Goal: Task Accomplishment & Management: Complete application form

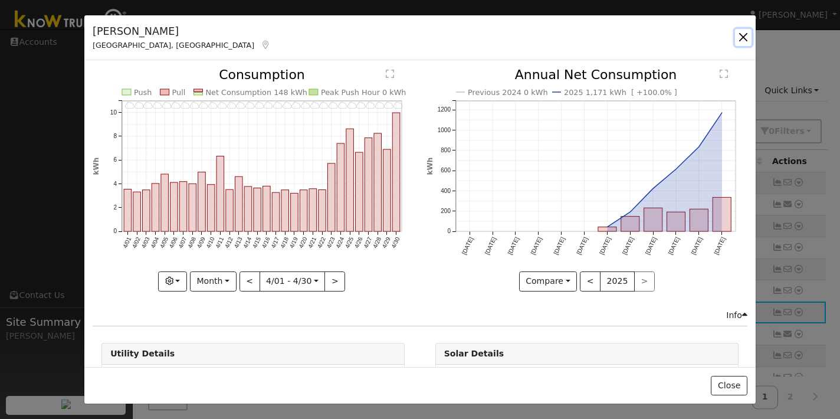
click at [743, 37] on button "button" at bounding box center [743, 37] width 17 height 17
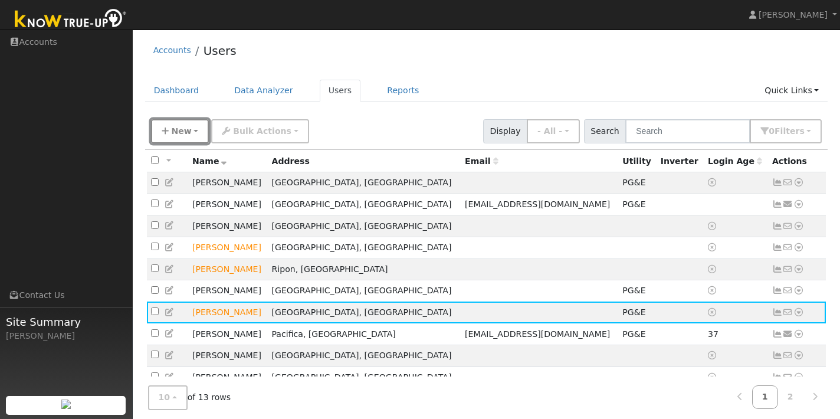
click at [173, 127] on span "New" at bounding box center [181, 130] width 20 height 9
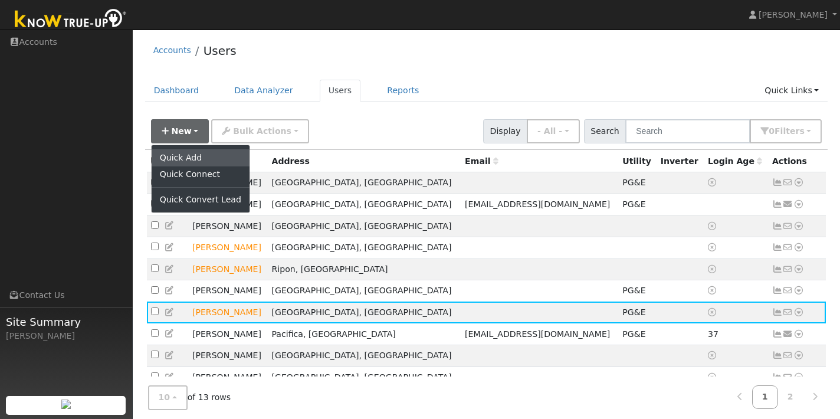
click at [172, 156] on link "Quick Add" at bounding box center [201, 157] width 98 height 17
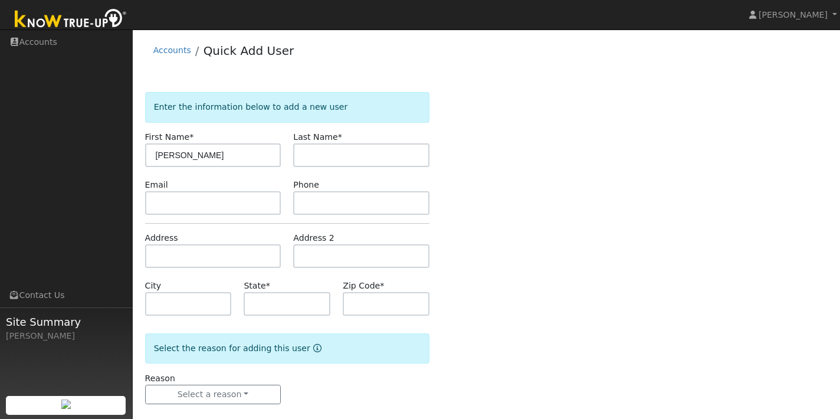
type input "[PERSON_NAME]"
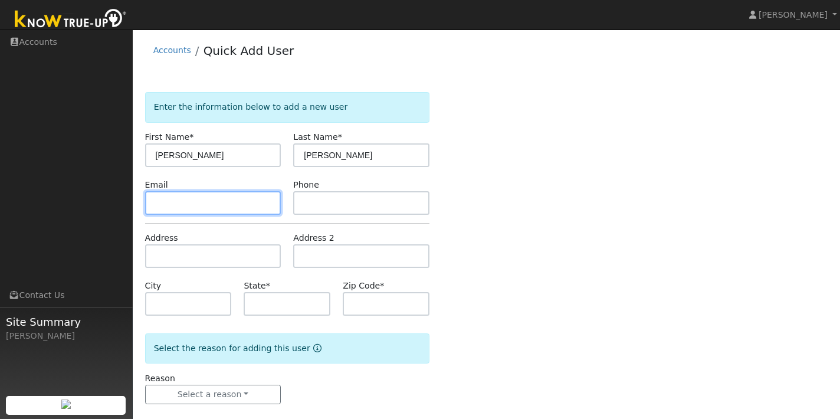
click at [192, 203] on input "text" at bounding box center [213, 203] width 136 height 24
type input "naomi-[EMAIL_ADDRESS][DOMAIN_NAME]"
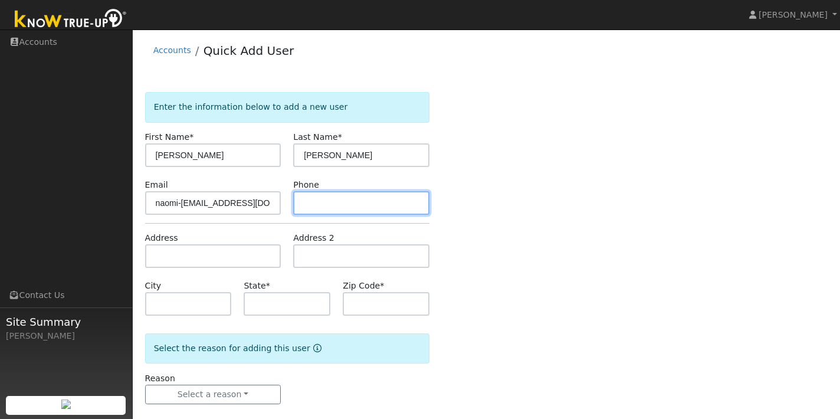
click at [308, 205] on input "text" at bounding box center [361, 203] width 136 height 24
type input "[PHONE_NUMBER]"
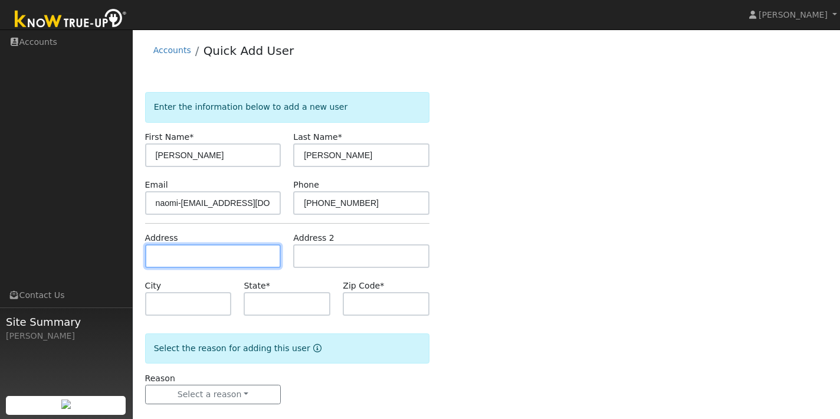
click at [232, 254] on input "text" at bounding box center [213, 256] width 136 height 24
type input "[STREET_ADDRESS][PERSON_NAME]"
type input "Oakdale"
type input "CA"
type input "95361"
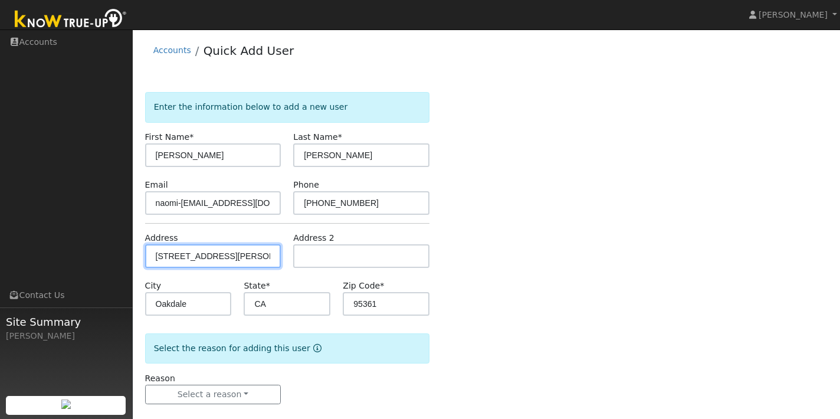
scroll to position [15, 0]
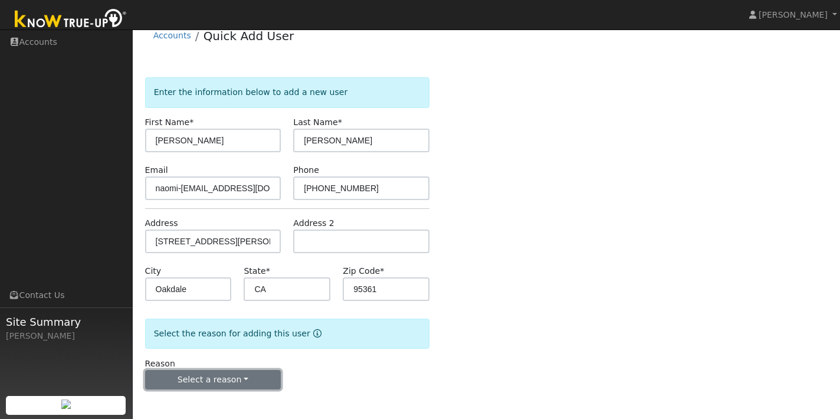
click at [247, 380] on button "Select a reason" at bounding box center [213, 380] width 136 height 20
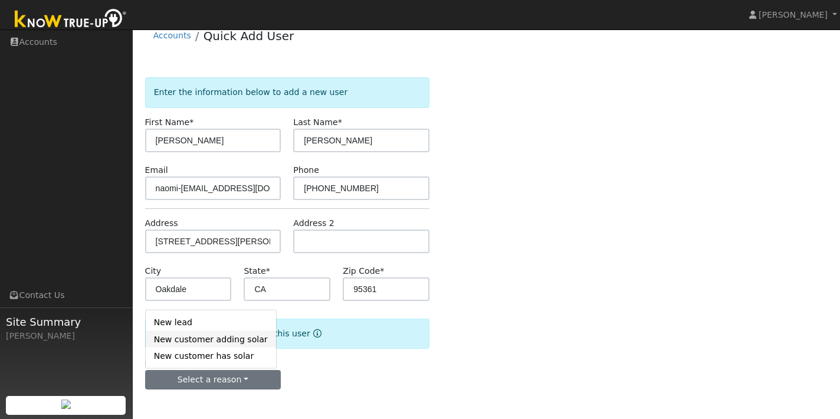
click at [204, 337] on link "New customer adding solar" at bounding box center [211, 339] width 130 height 17
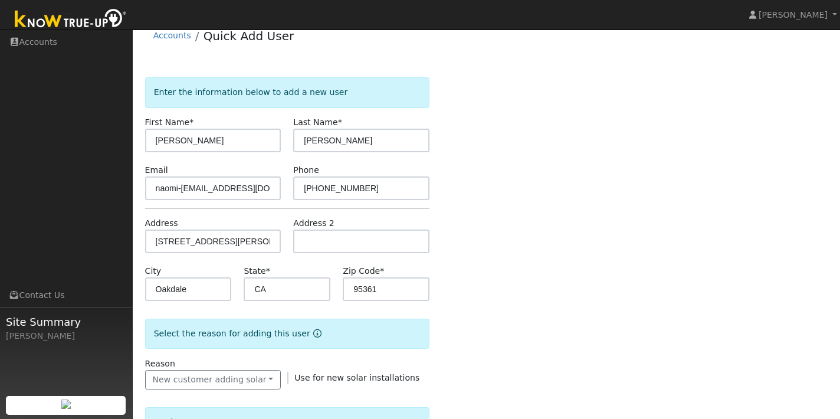
click at [474, 360] on div "Enter the information below to add a new user First Name * [PERSON_NAME] Last N…" at bounding box center [486, 413] width 683 height 672
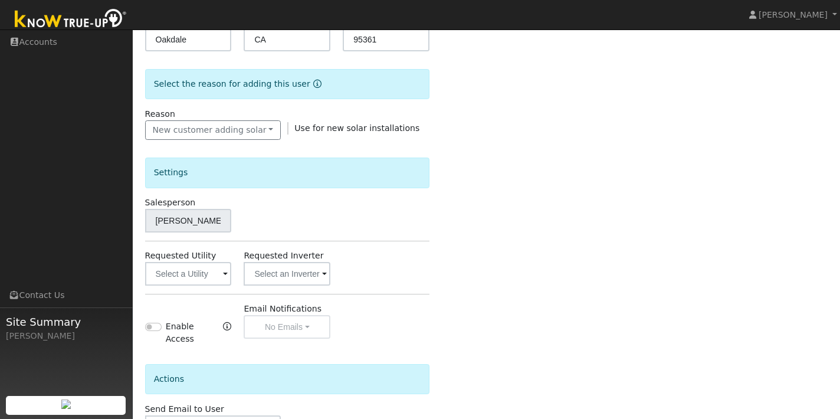
scroll to position [277, 0]
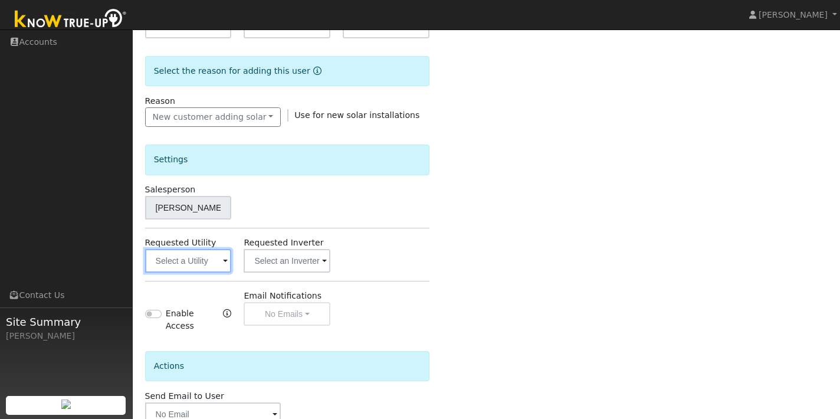
click at [210, 261] on input "text" at bounding box center [188, 261] width 87 height 24
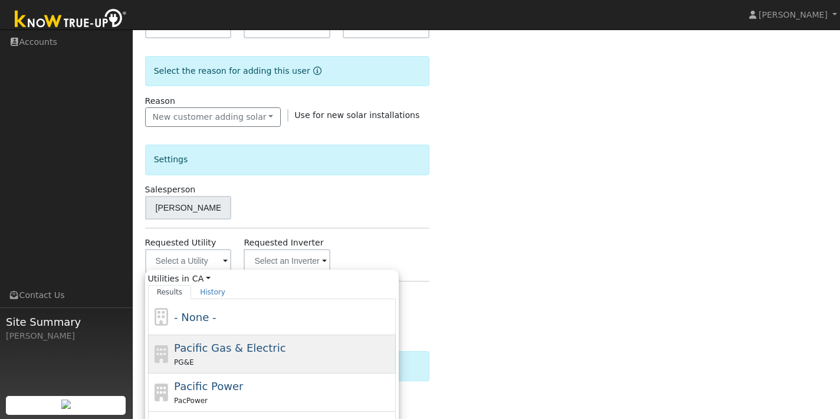
click at [213, 351] on span "Pacific Gas & Electric" at bounding box center [230, 348] width 112 height 12
type input "Pacific Gas & Electric"
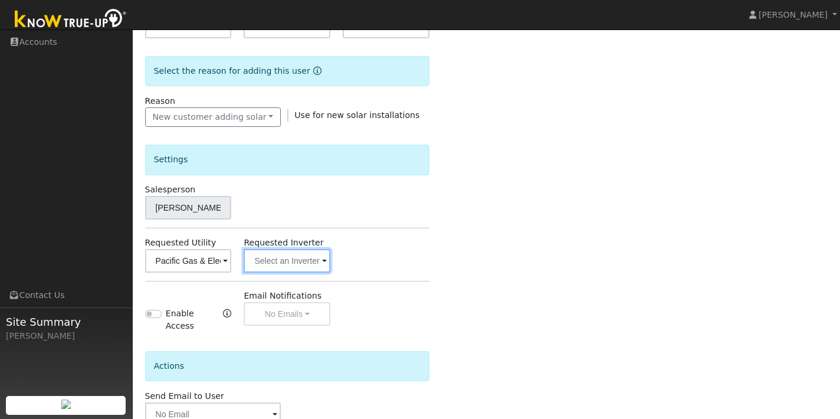
click at [291, 261] on input "text" at bounding box center [287, 261] width 87 height 24
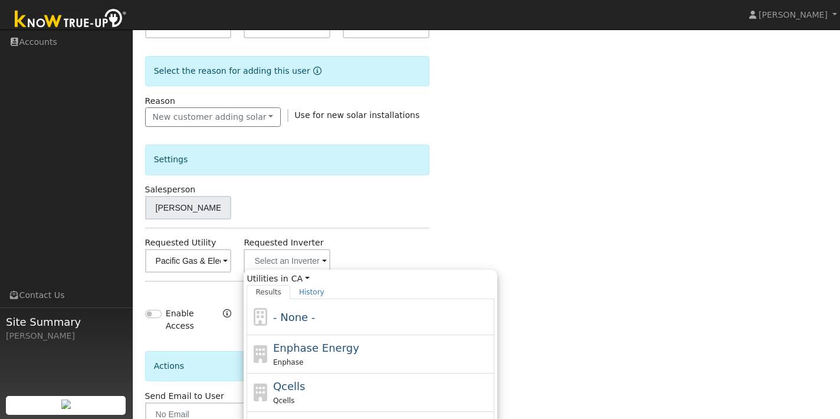
click at [413, 229] on div "Settings Salesperson [PERSON_NAME] Requested Utility Pacific Gas & Electric Req…" at bounding box center [287, 230] width 284 height 207
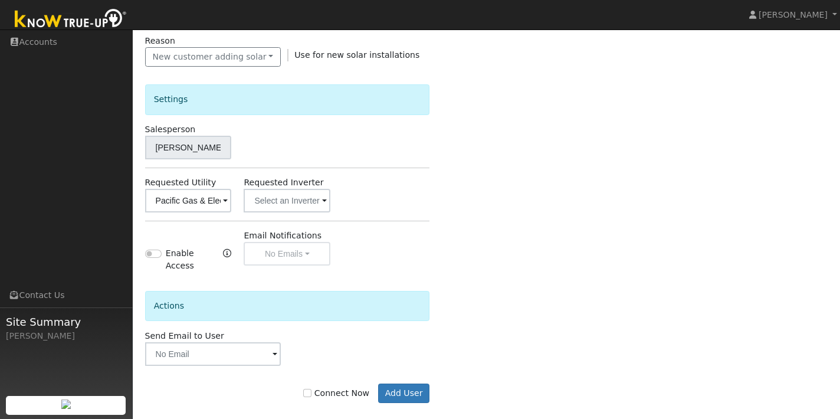
scroll to position [351, 0]
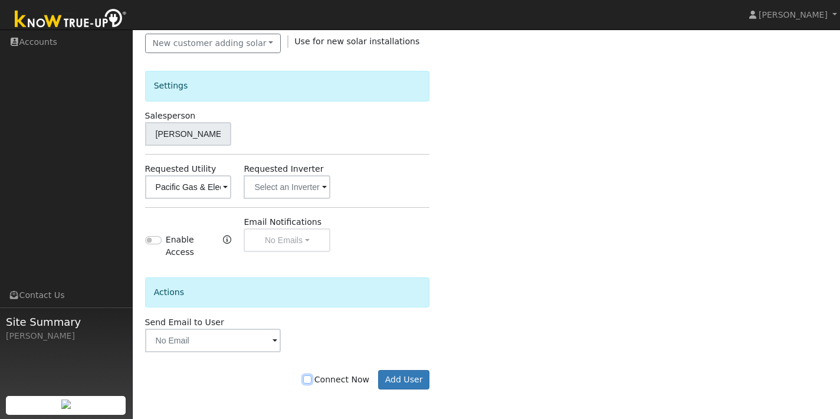
click at [312, 381] on input "Connect Now" at bounding box center [307, 379] width 8 height 8
checkbox input "true"
click at [404, 375] on button "Add User" at bounding box center [403, 380] width 51 height 20
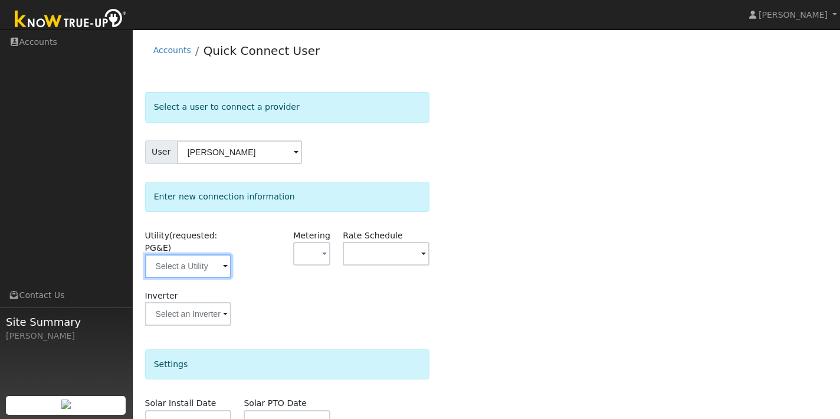
click at [217, 269] on input "text" at bounding box center [188, 266] width 87 height 24
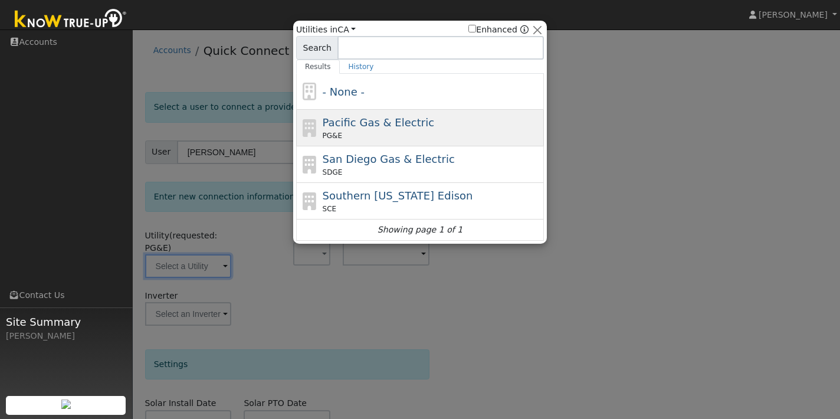
click at [367, 130] on div "Pacific Gas & Electric PG&E" at bounding box center [432, 127] width 219 height 27
type input "PG&E"
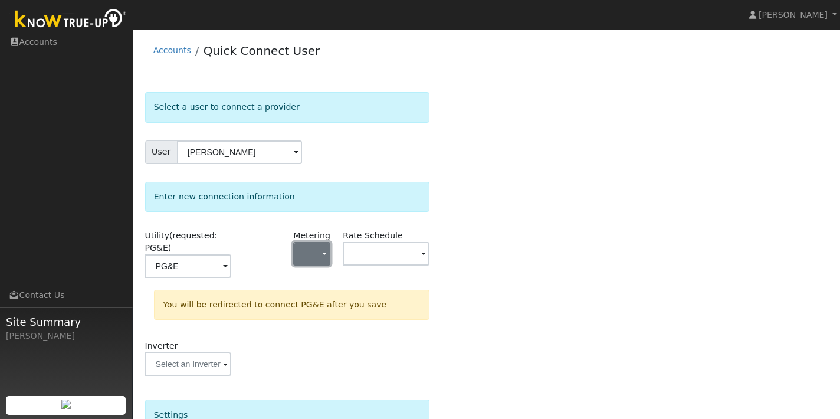
click at [320, 256] on button "button" at bounding box center [311, 254] width 37 height 24
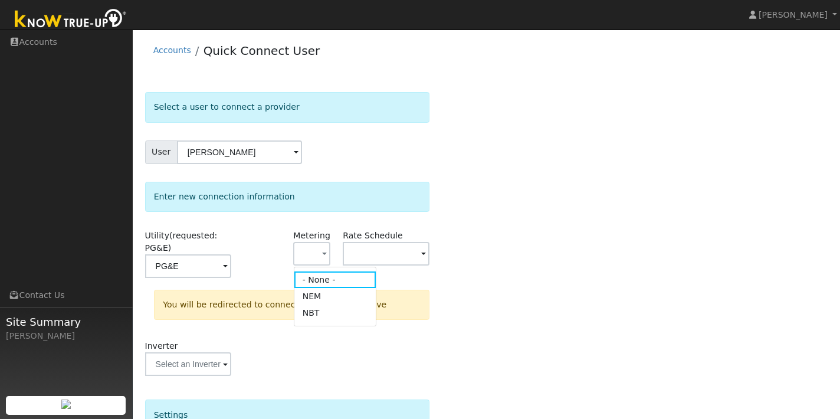
click at [273, 254] on div at bounding box center [263, 260] width 50 height 60
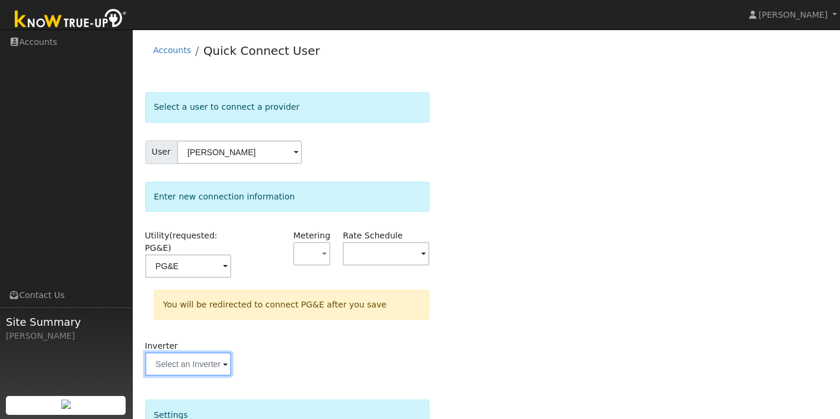
click at [222, 355] on input "text" at bounding box center [188, 364] width 87 height 24
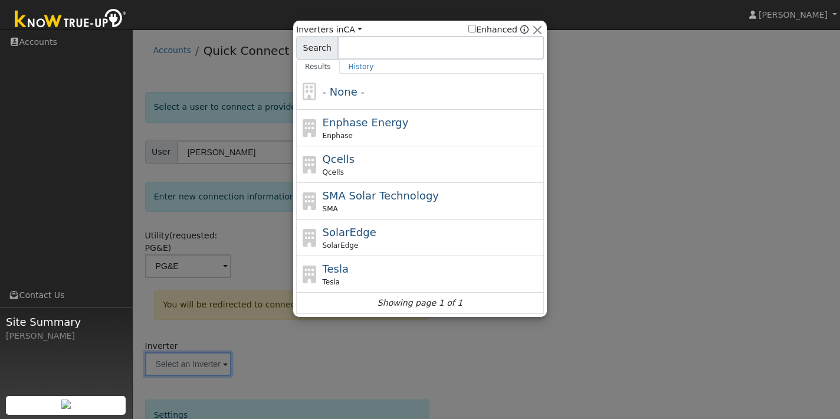
click at [270, 355] on div at bounding box center [420, 209] width 840 height 419
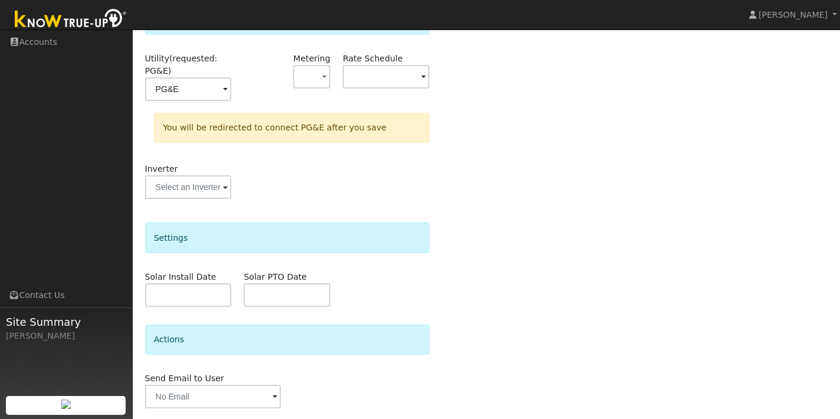
scroll to position [216, 0]
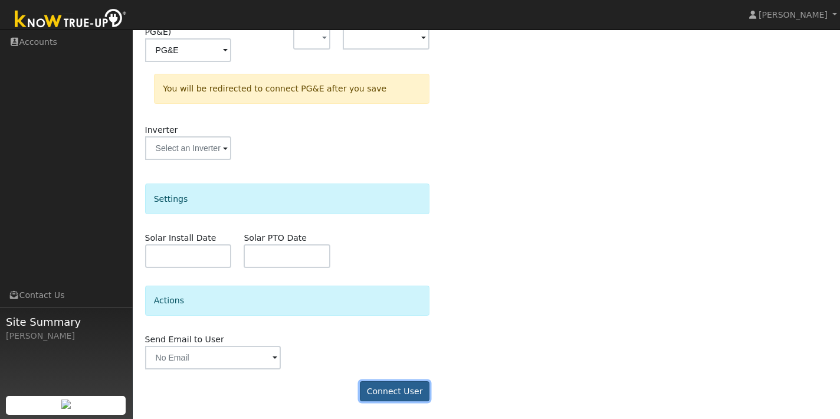
click at [402, 394] on button "Connect User" at bounding box center [395, 391] width 70 height 20
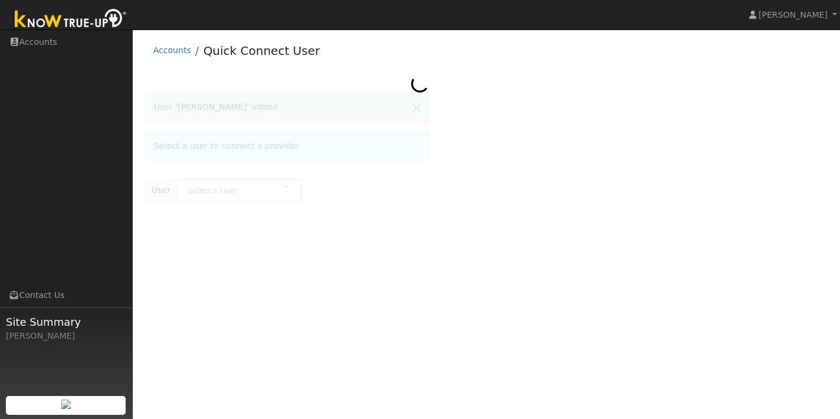
type input "[PERSON_NAME]"
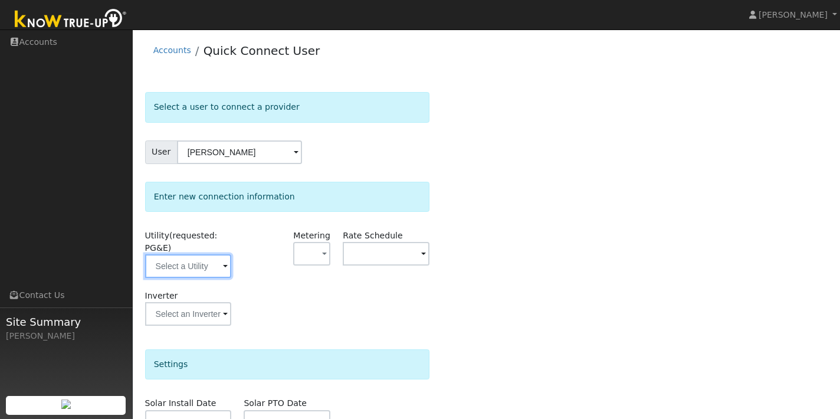
click at [215, 268] on input "text" at bounding box center [188, 266] width 87 height 24
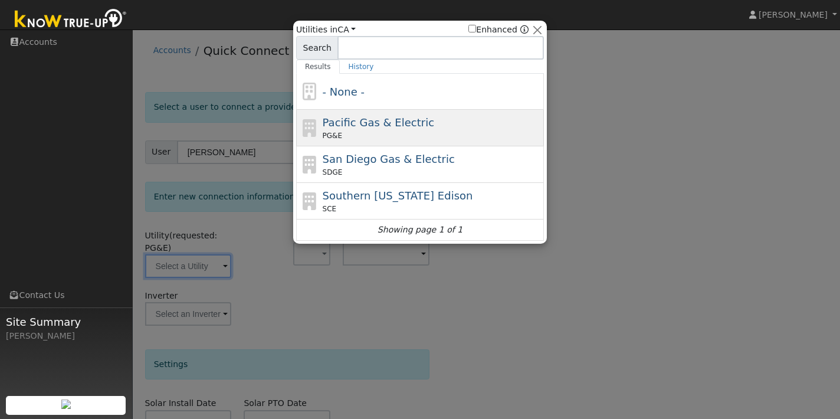
click at [379, 124] on span "Pacific Gas & Electric" at bounding box center [379, 122] width 112 height 12
type input "PG&E"
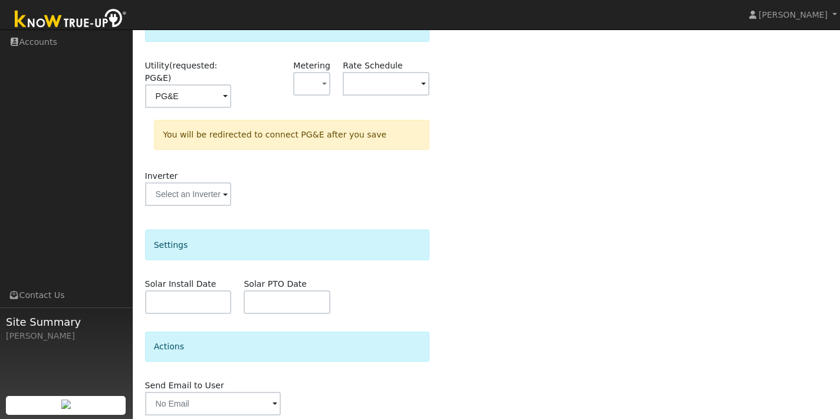
scroll to position [216, 0]
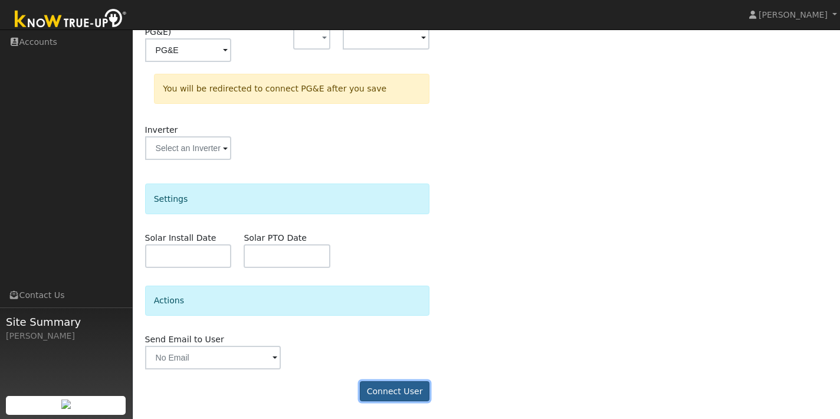
click at [402, 392] on button "Connect User" at bounding box center [395, 391] width 70 height 20
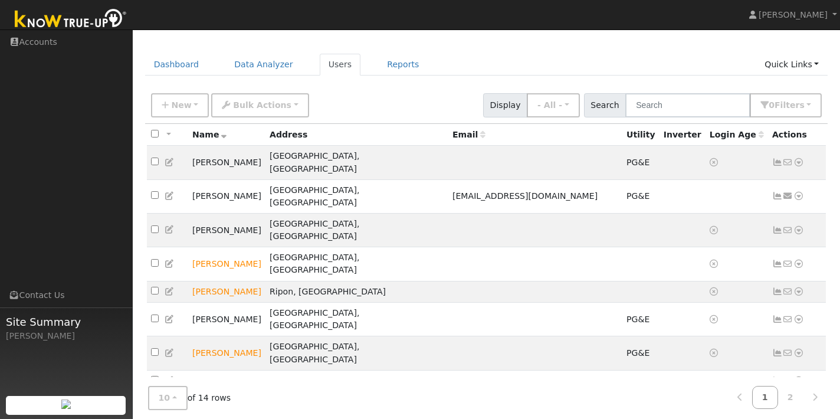
scroll to position [71, 0]
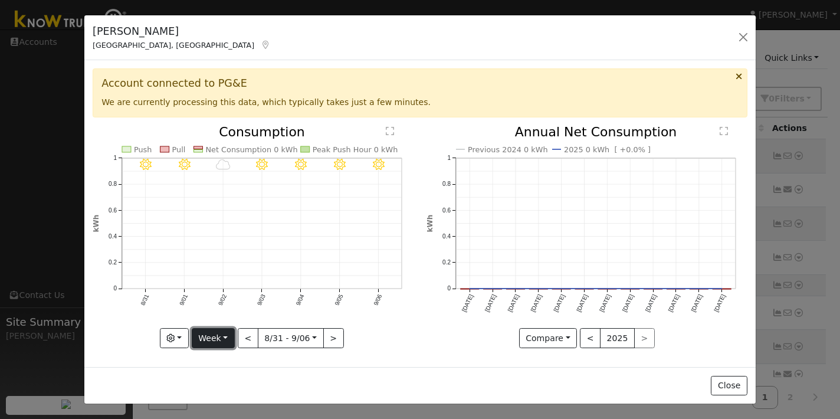
click at [216, 332] on button "Week" at bounding box center [213, 338] width 43 height 20
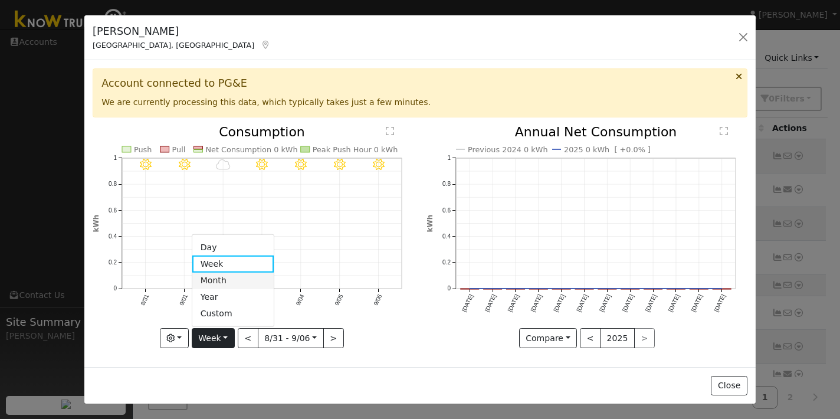
click at [217, 276] on link "Month" at bounding box center [233, 280] width 82 height 17
type input "[DATE]"
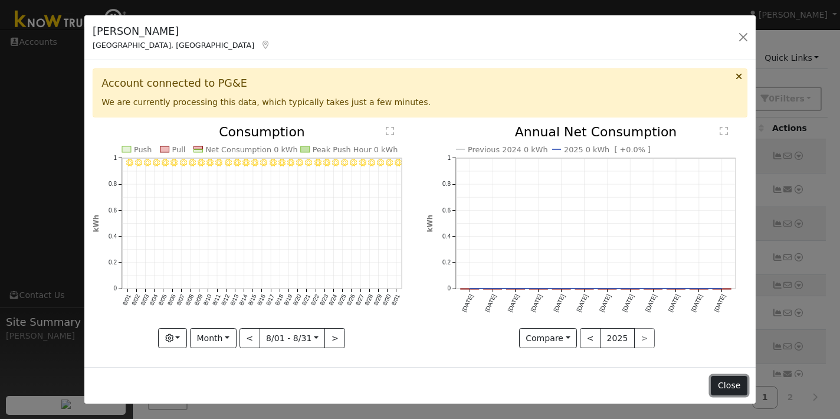
click at [726, 381] on button "Close" at bounding box center [729, 386] width 36 height 20
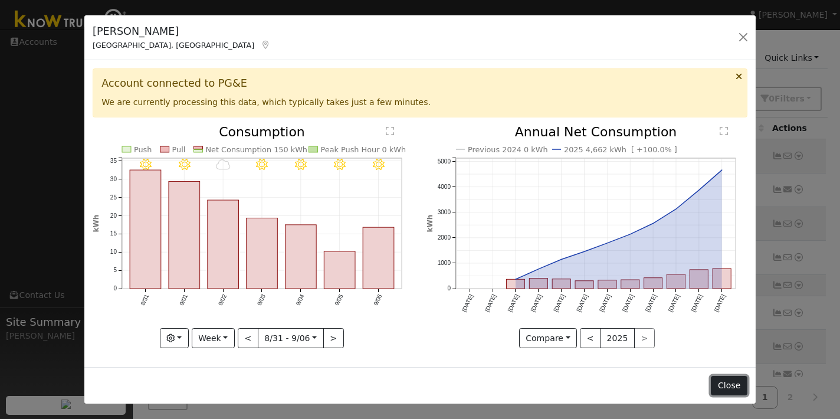
click at [726, 385] on button "Close" at bounding box center [729, 386] width 36 height 20
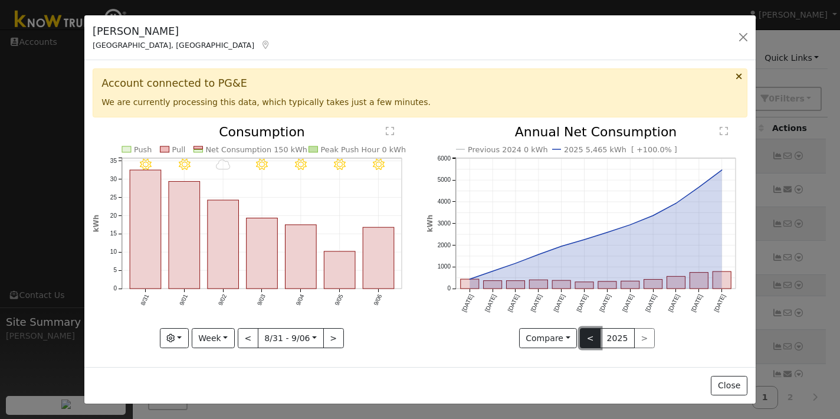
click at [595, 339] on button "<" at bounding box center [590, 338] width 21 height 20
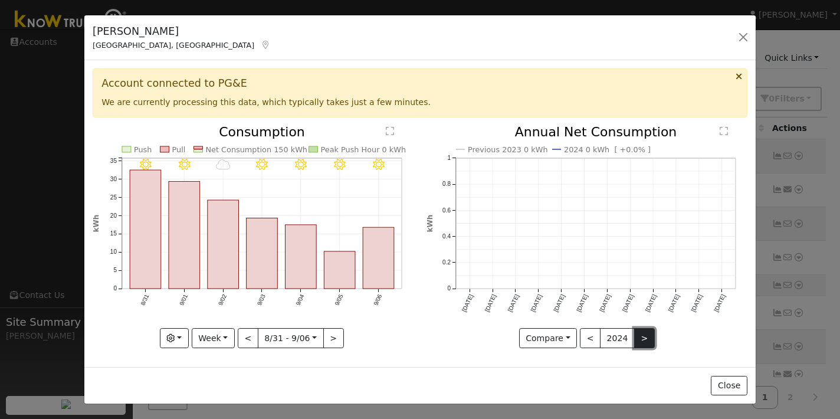
click at [644, 340] on button ">" at bounding box center [644, 338] width 21 height 20
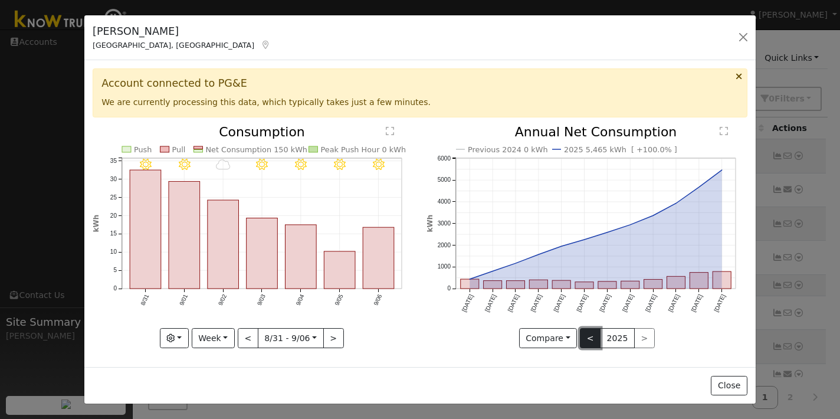
click at [588, 339] on button "<" at bounding box center [590, 338] width 21 height 20
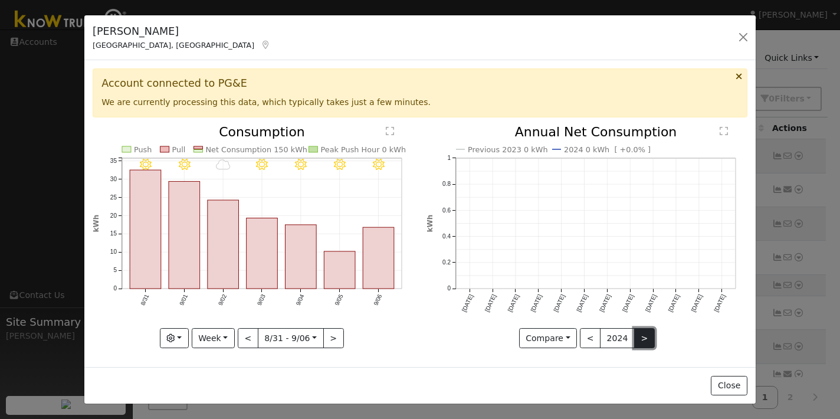
click at [642, 337] on button ">" at bounding box center [644, 338] width 21 height 20
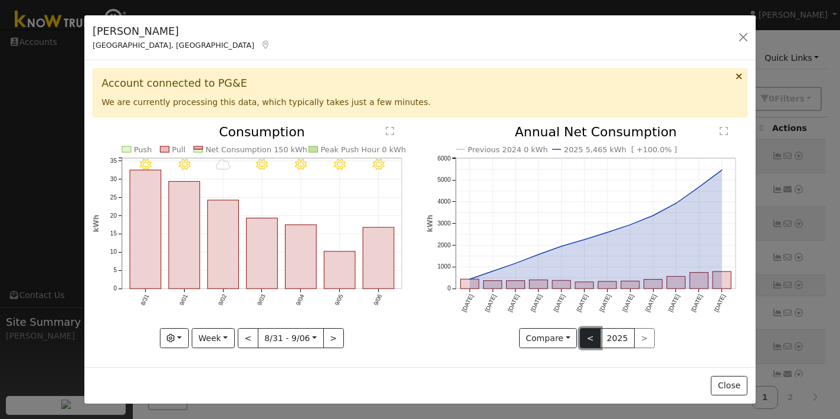
click at [593, 340] on button "<" at bounding box center [590, 338] width 21 height 20
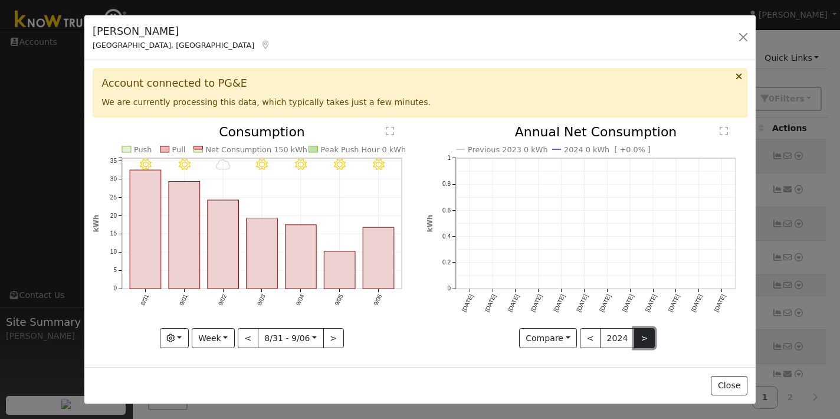
click at [643, 340] on button ">" at bounding box center [644, 338] width 21 height 20
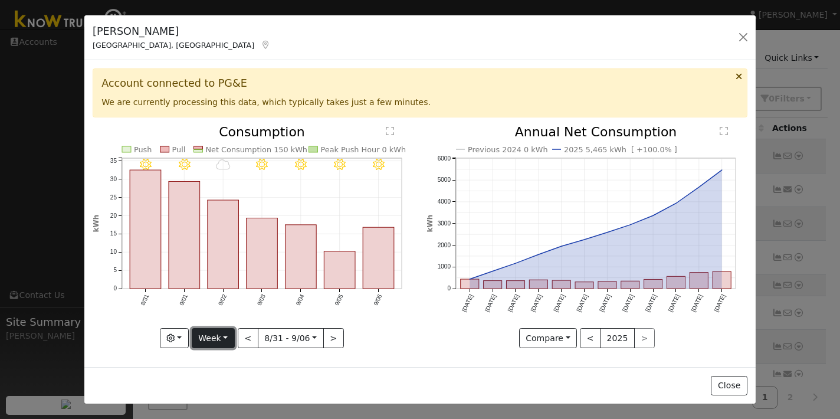
click at [231, 333] on button "Week" at bounding box center [213, 338] width 43 height 20
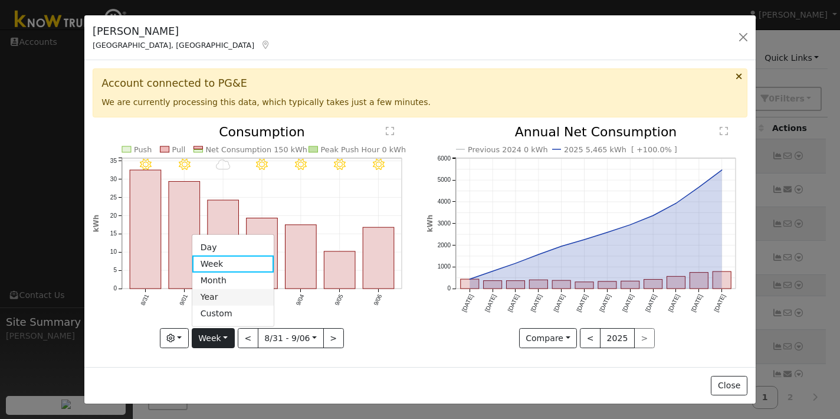
click at [224, 293] on link "Year" at bounding box center [233, 297] width 82 height 17
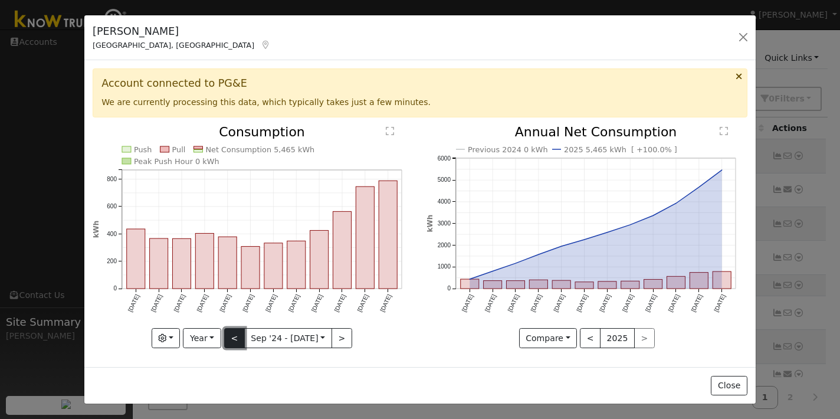
click at [237, 340] on button "<" at bounding box center [234, 338] width 21 height 20
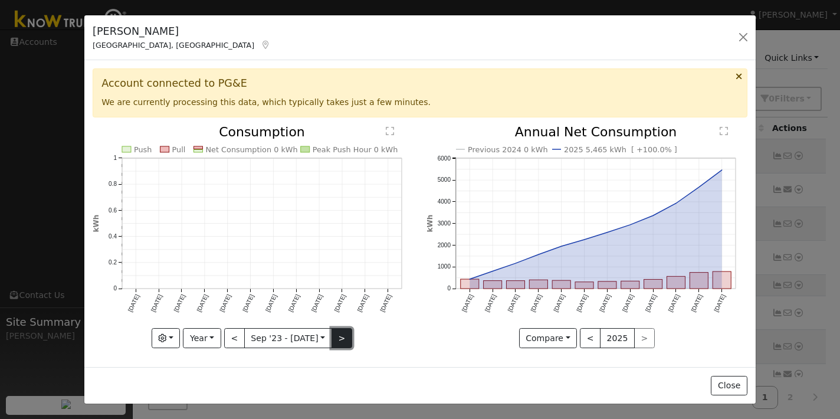
click at [344, 340] on button ">" at bounding box center [342, 338] width 21 height 20
type input "[DATE]"
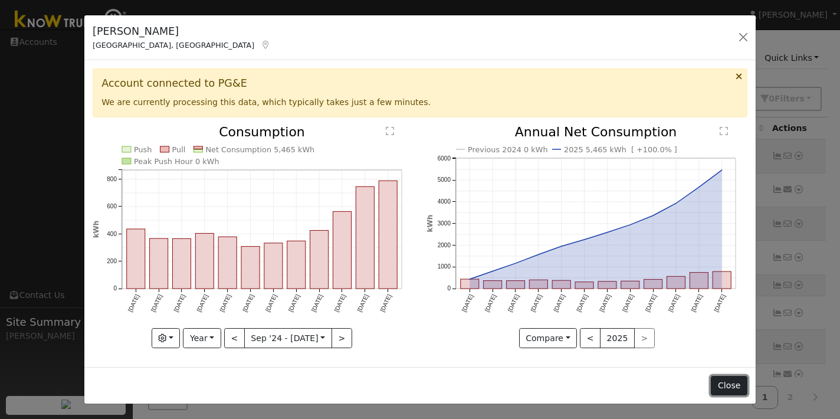
click at [730, 378] on button "Close" at bounding box center [729, 386] width 36 height 20
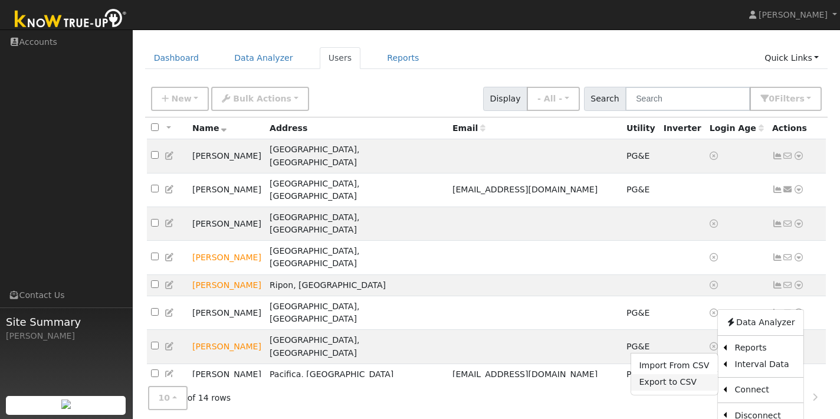
click at [683, 374] on link "Export to CSV" at bounding box center [674, 382] width 87 height 17
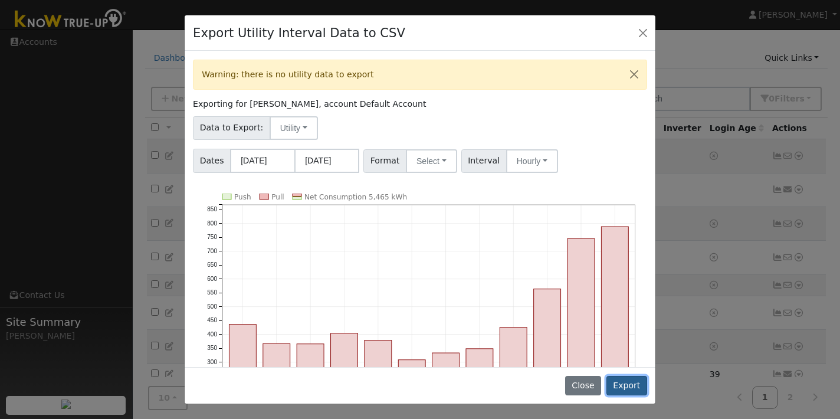
click at [624, 385] on button "Export" at bounding box center [627, 386] width 41 height 20
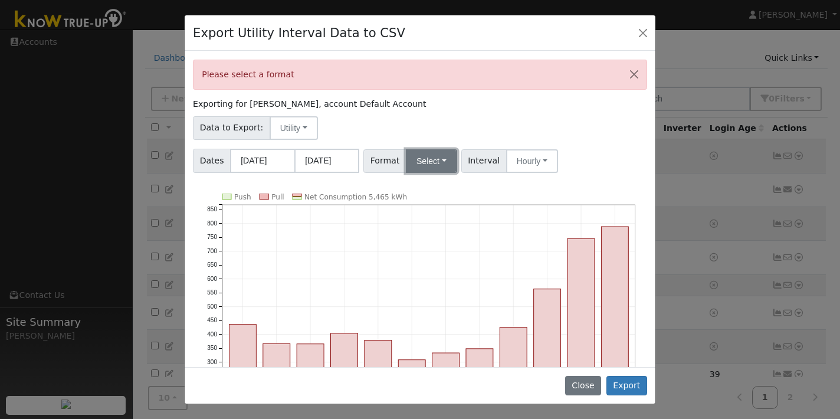
click at [442, 162] on button "Select" at bounding box center [431, 161] width 51 height 24
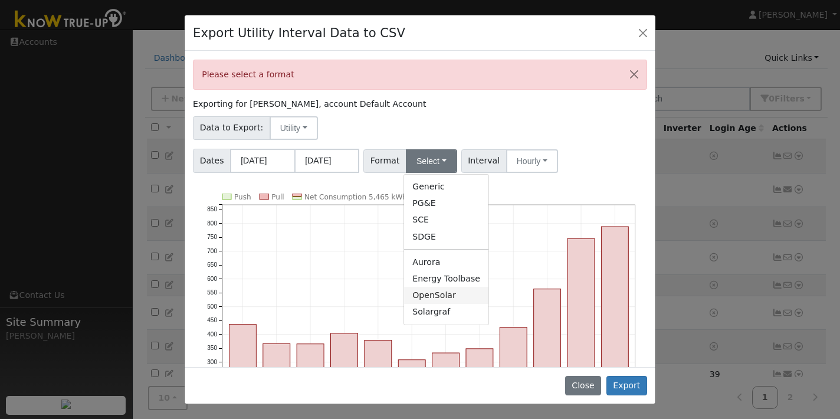
click at [437, 294] on link "OpenSolar" at bounding box center [446, 295] width 84 height 17
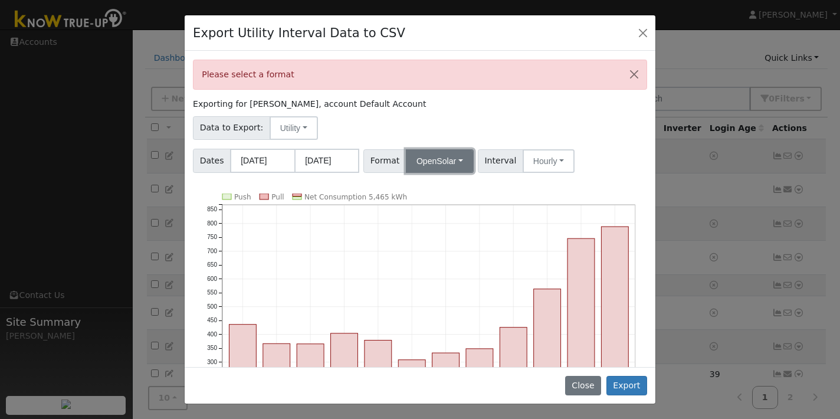
click at [460, 158] on button "OpenSolar" at bounding box center [440, 161] width 68 height 24
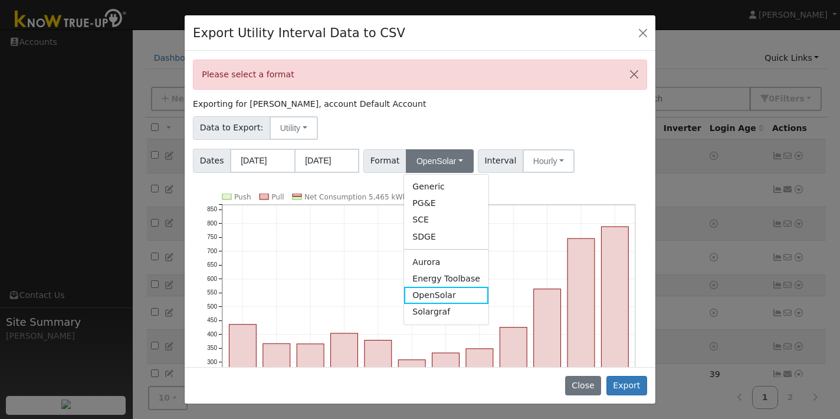
click at [538, 235] on icon "Push Pull Net Consumption 5,465 kWh [DATE] Oct '[DATE] Dec '[DATE] Feb '[DATE] …" at bounding box center [420, 340] width 454 height 293
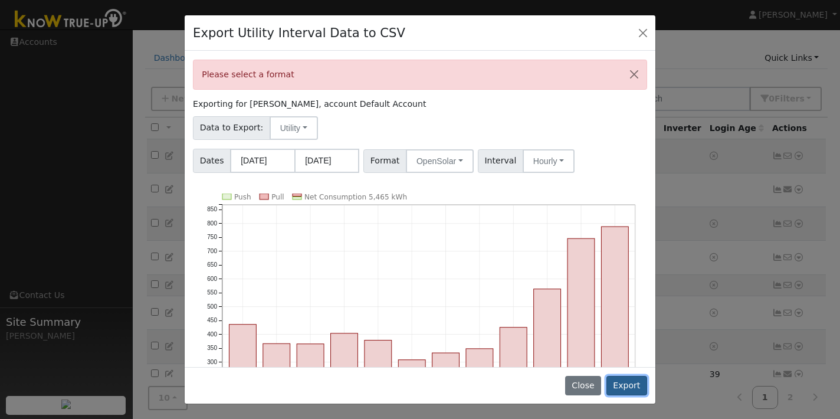
click at [630, 386] on button "Export" at bounding box center [627, 386] width 41 height 20
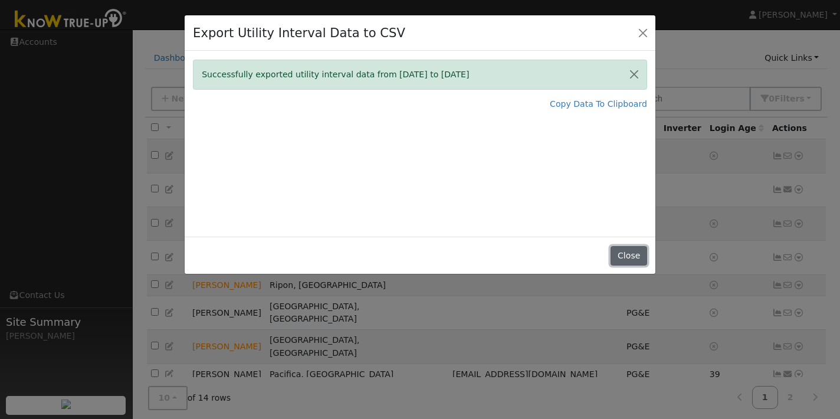
click at [631, 256] on button "Close" at bounding box center [629, 256] width 36 height 20
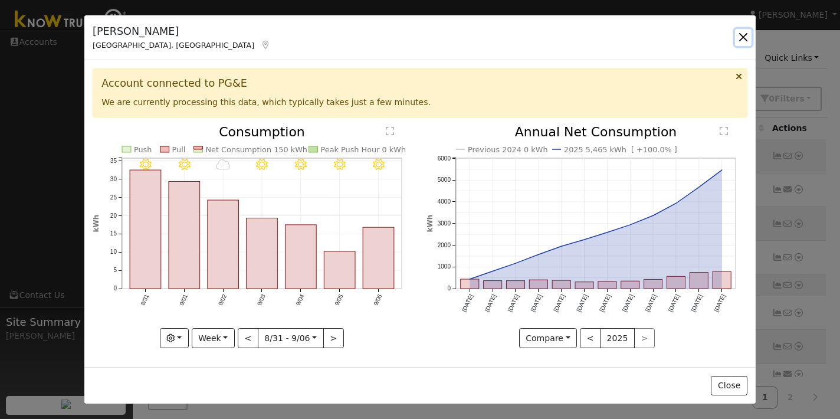
click at [741, 34] on button "button" at bounding box center [743, 37] width 17 height 17
